Goal: Register for event/course

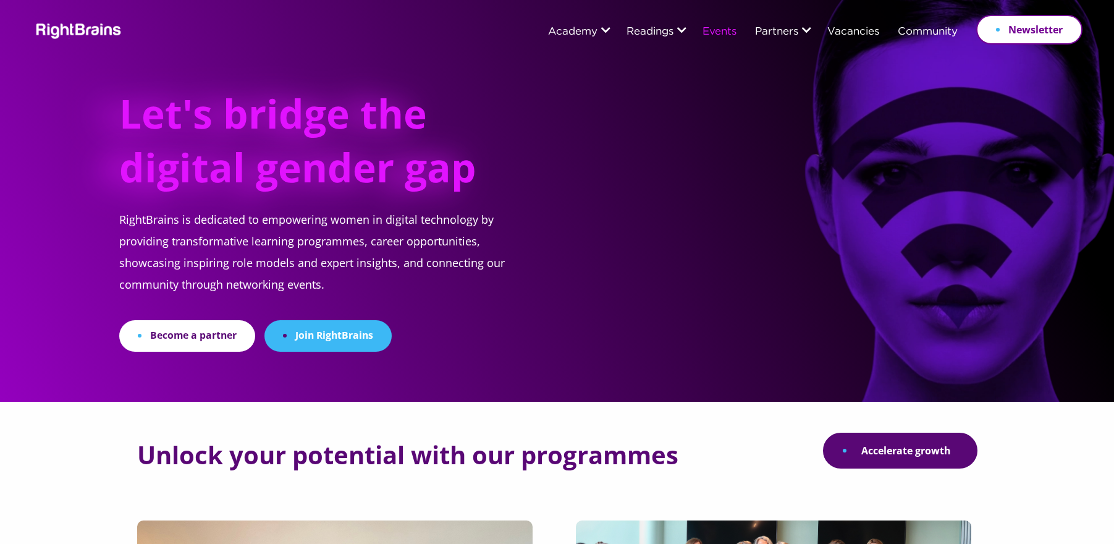
click at [702, 36] on link "Events" at bounding box center [719, 32] width 34 height 11
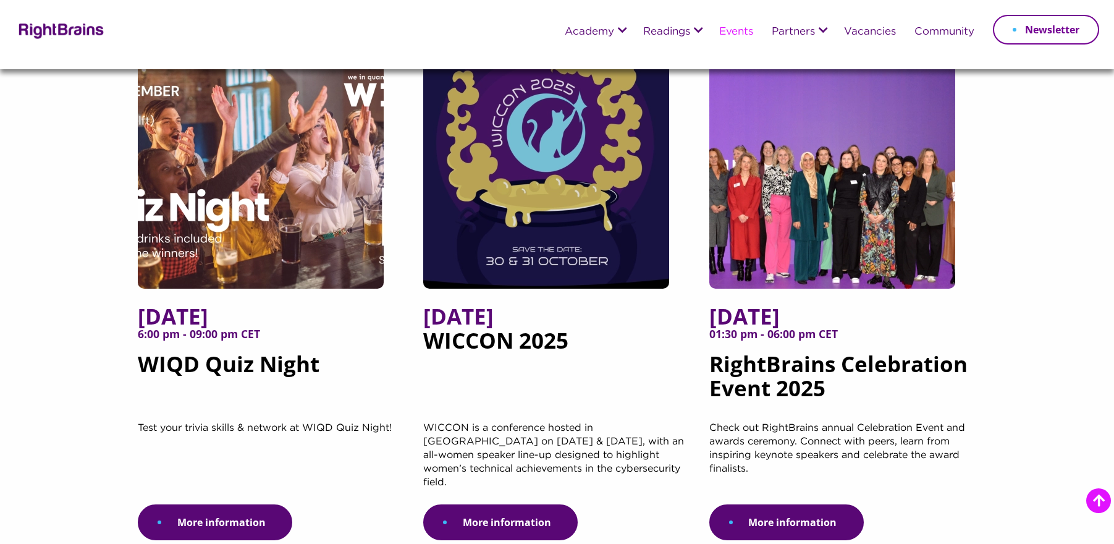
scroll to position [153, 0]
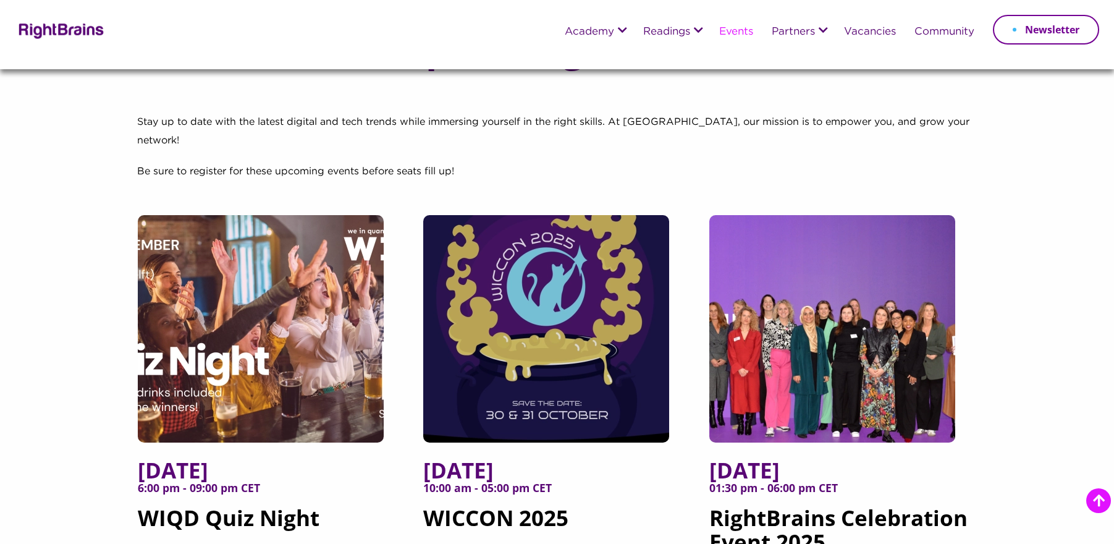
scroll to position [174, 0]
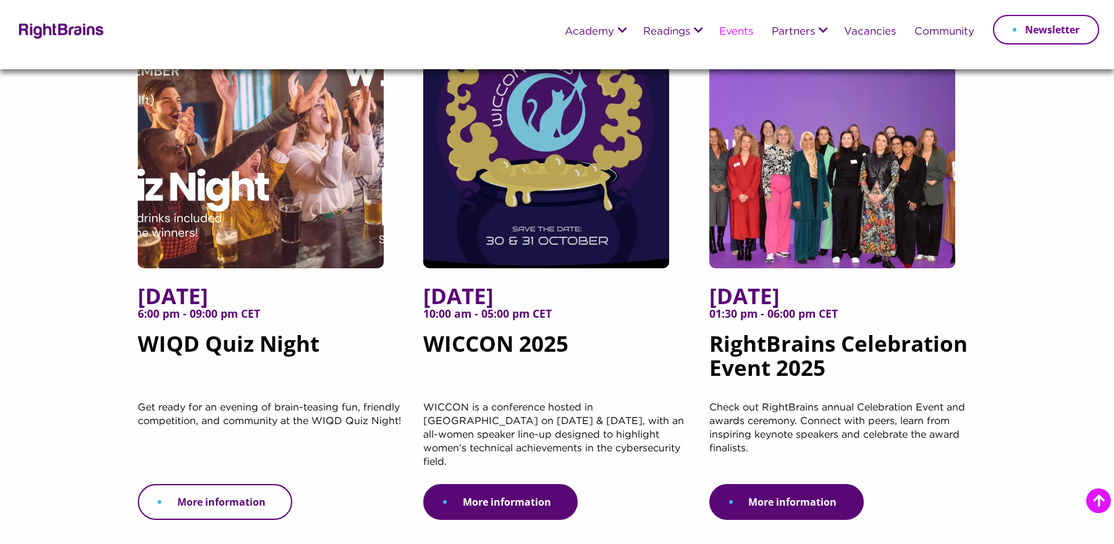
click at [253, 484] on link "More information" at bounding box center [215, 502] width 154 height 36
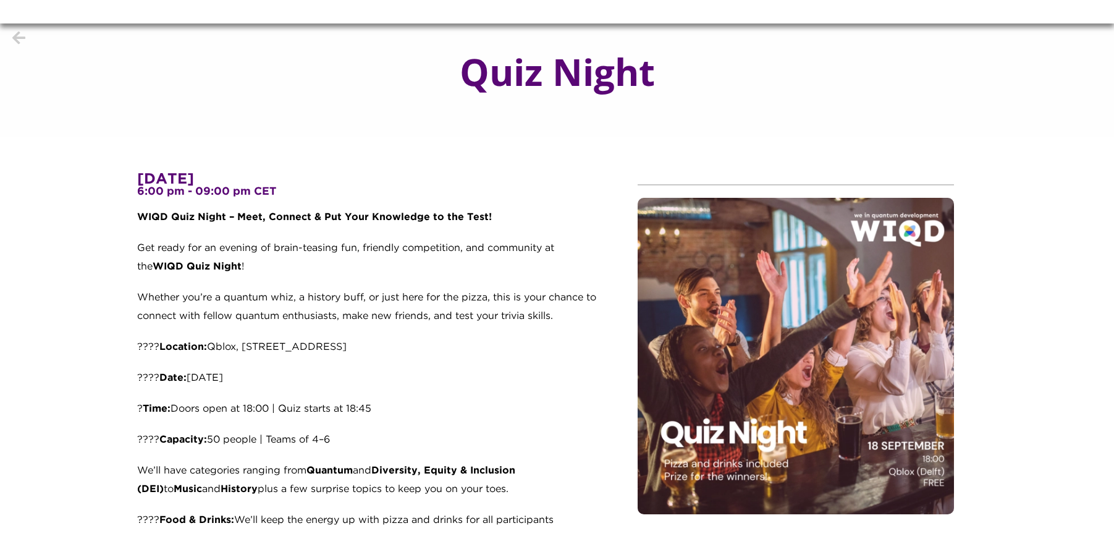
scroll to position [47, 0]
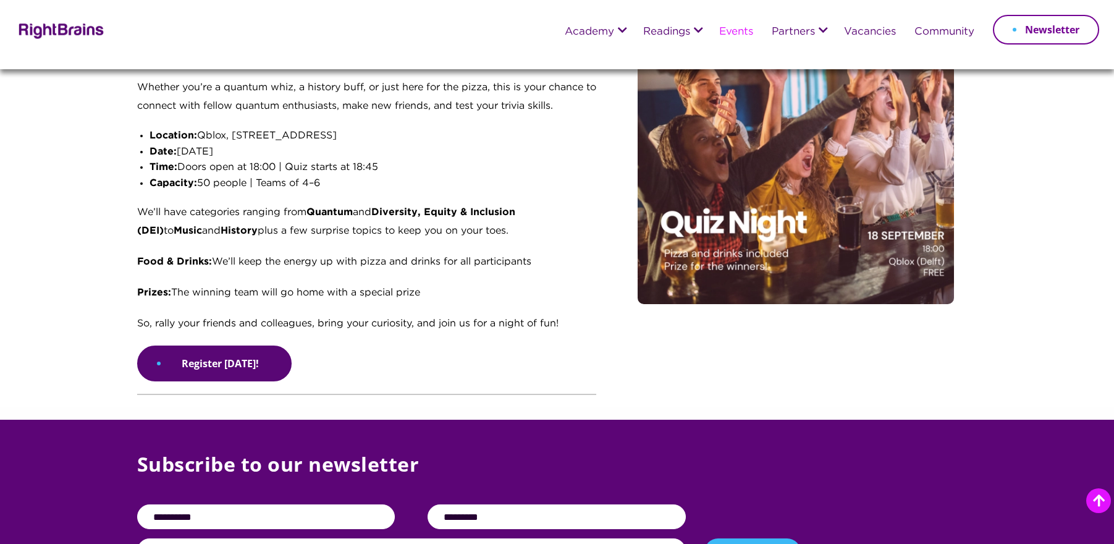
scroll to position [188, 0]
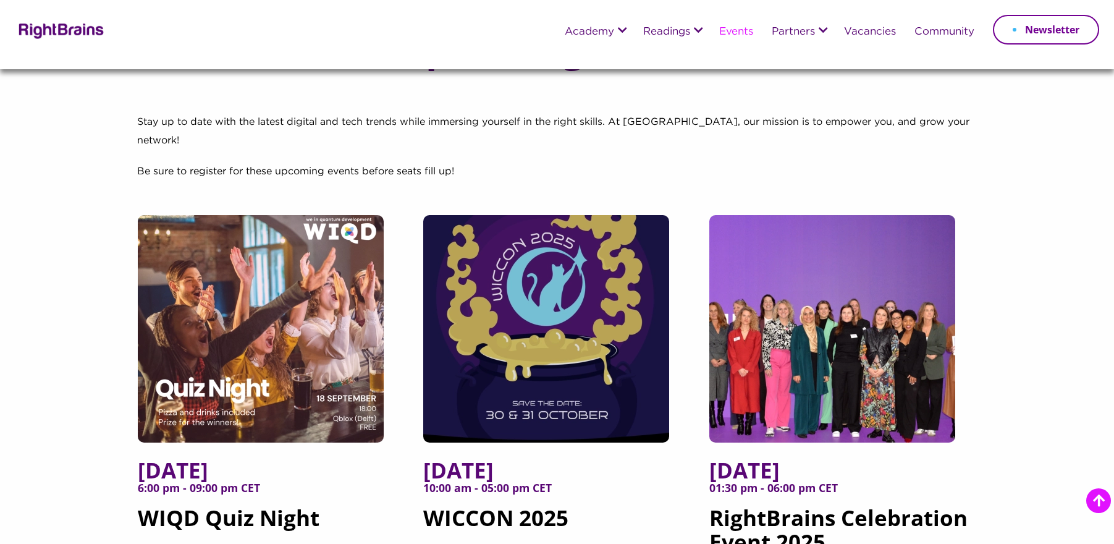
scroll to position [218, 0]
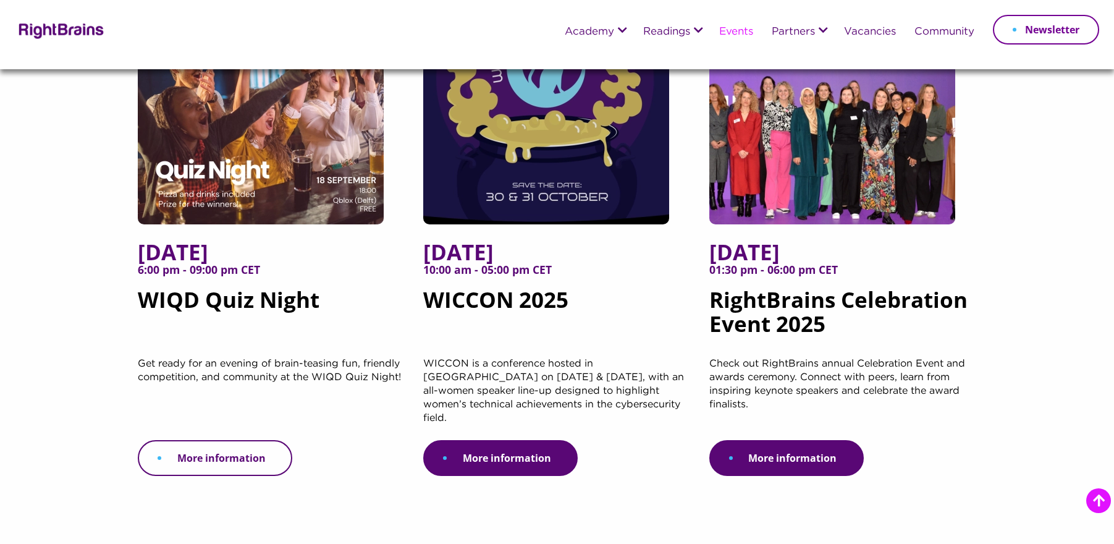
drag, startPoint x: 0, startPoint y: 0, endPoint x: 273, endPoint y: 445, distance: 522.4
click at [273, 445] on link "More information" at bounding box center [215, 458] width 154 height 36
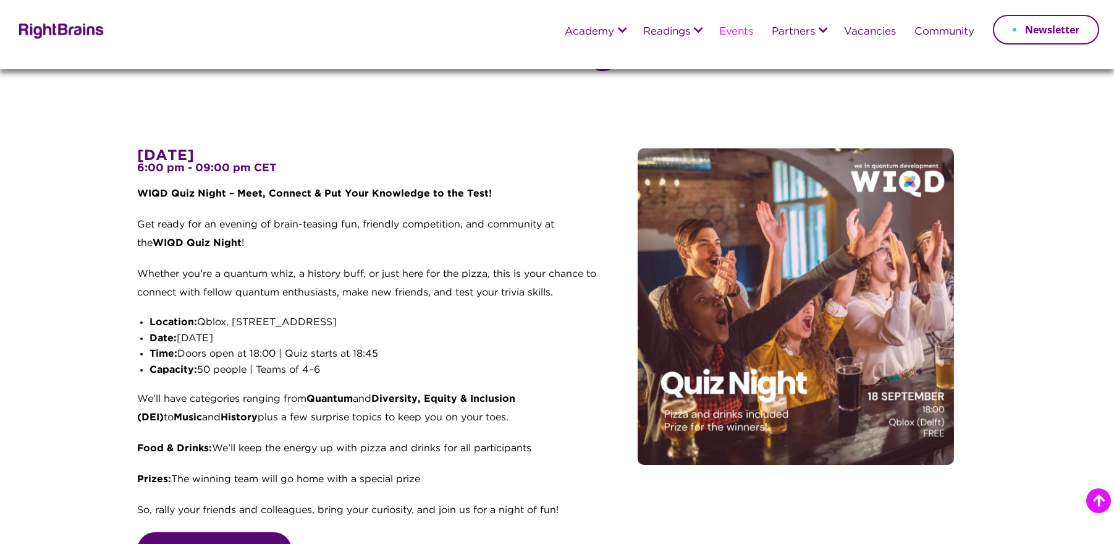
scroll to position [387, 0]
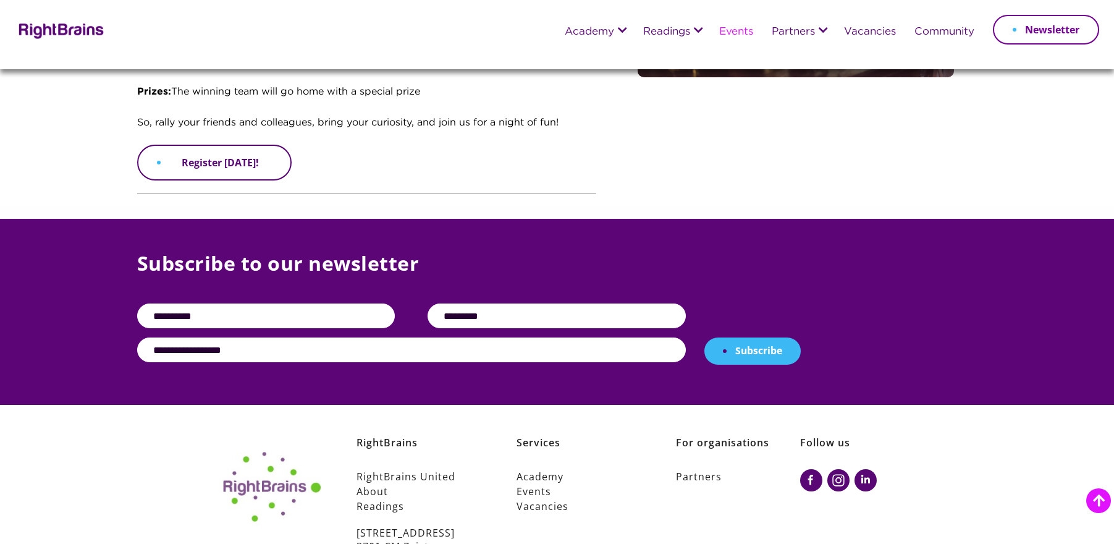
click at [241, 164] on link "Register [DATE]!" at bounding box center [214, 163] width 154 height 36
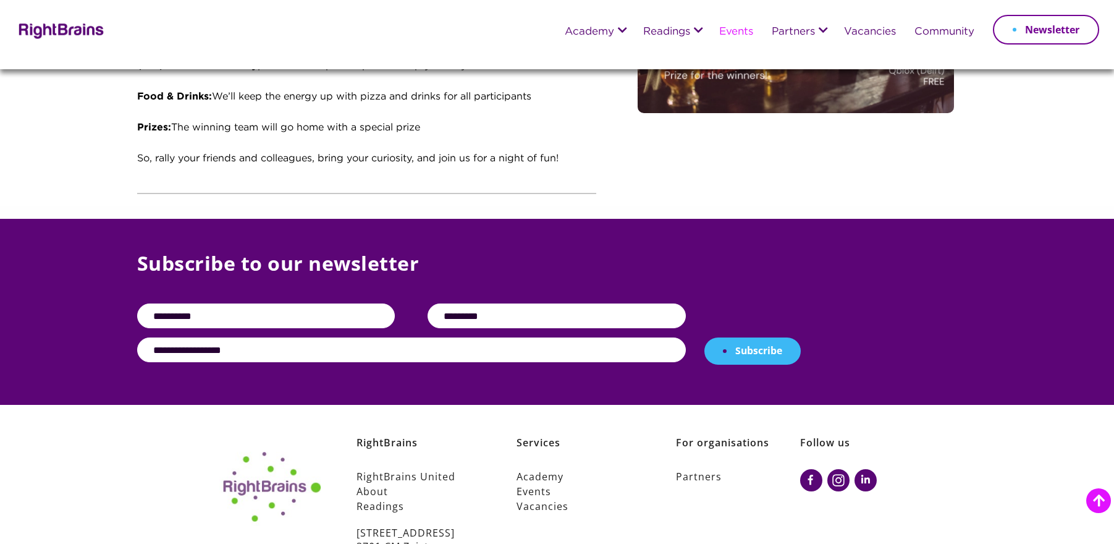
scroll to position [375, 0]
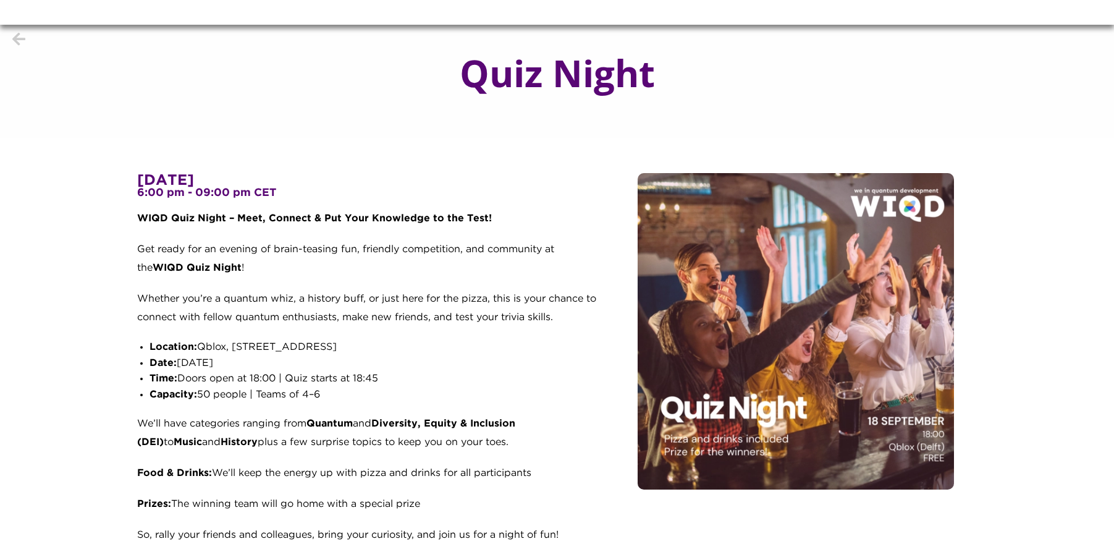
scroll to position [2, 0]
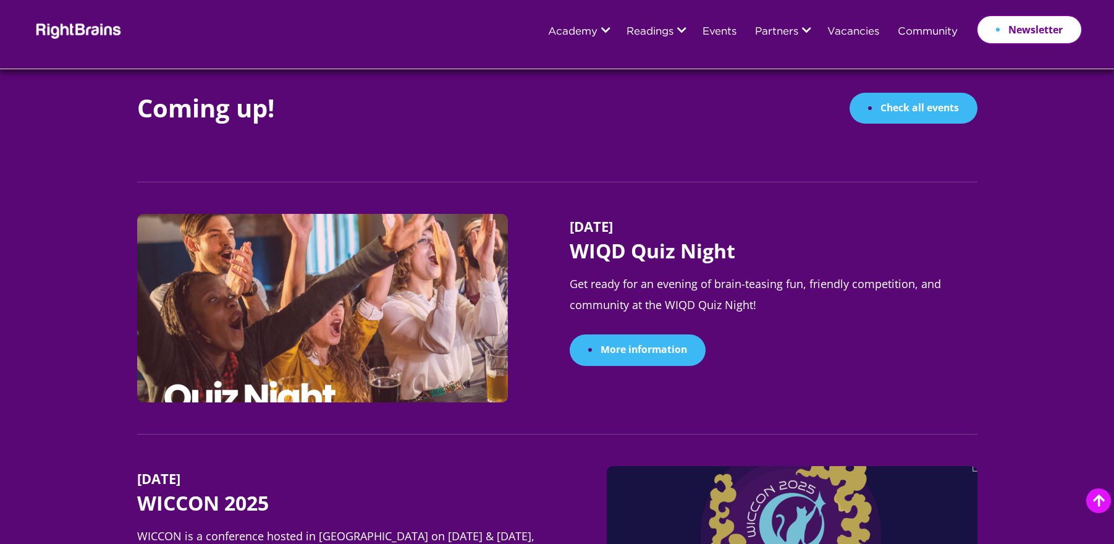
scroll to position [1168, 0]
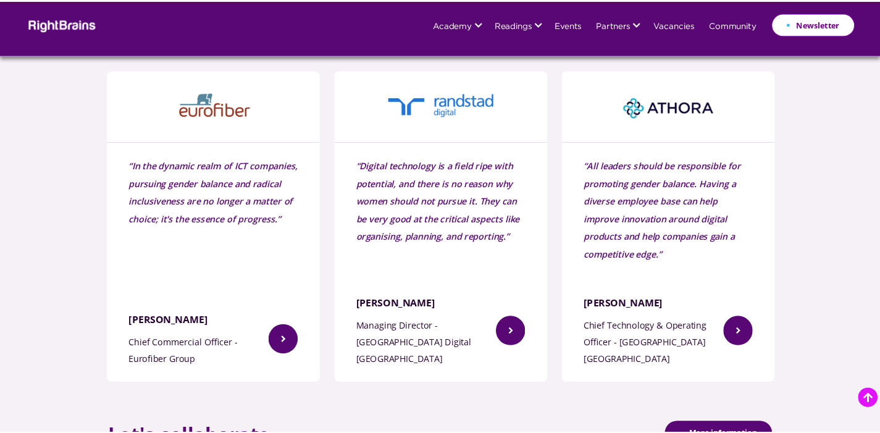
scroll to position [1893, 0]
